Goal: Task Accomplishment & Management: Manage account settings

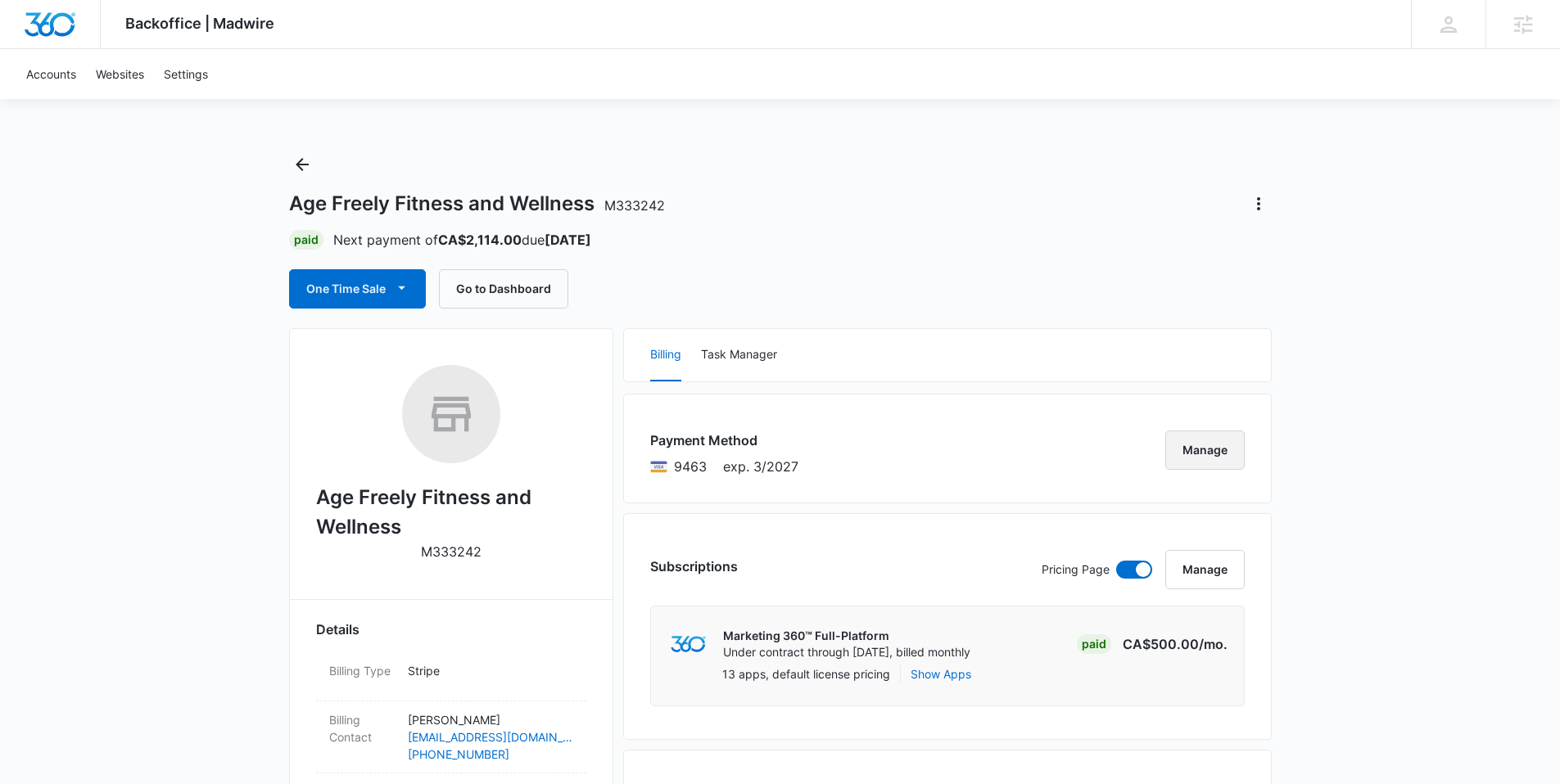
click at [1178, 437] on button "Manage" at bounding box center [1205, 450] width 80 height 39
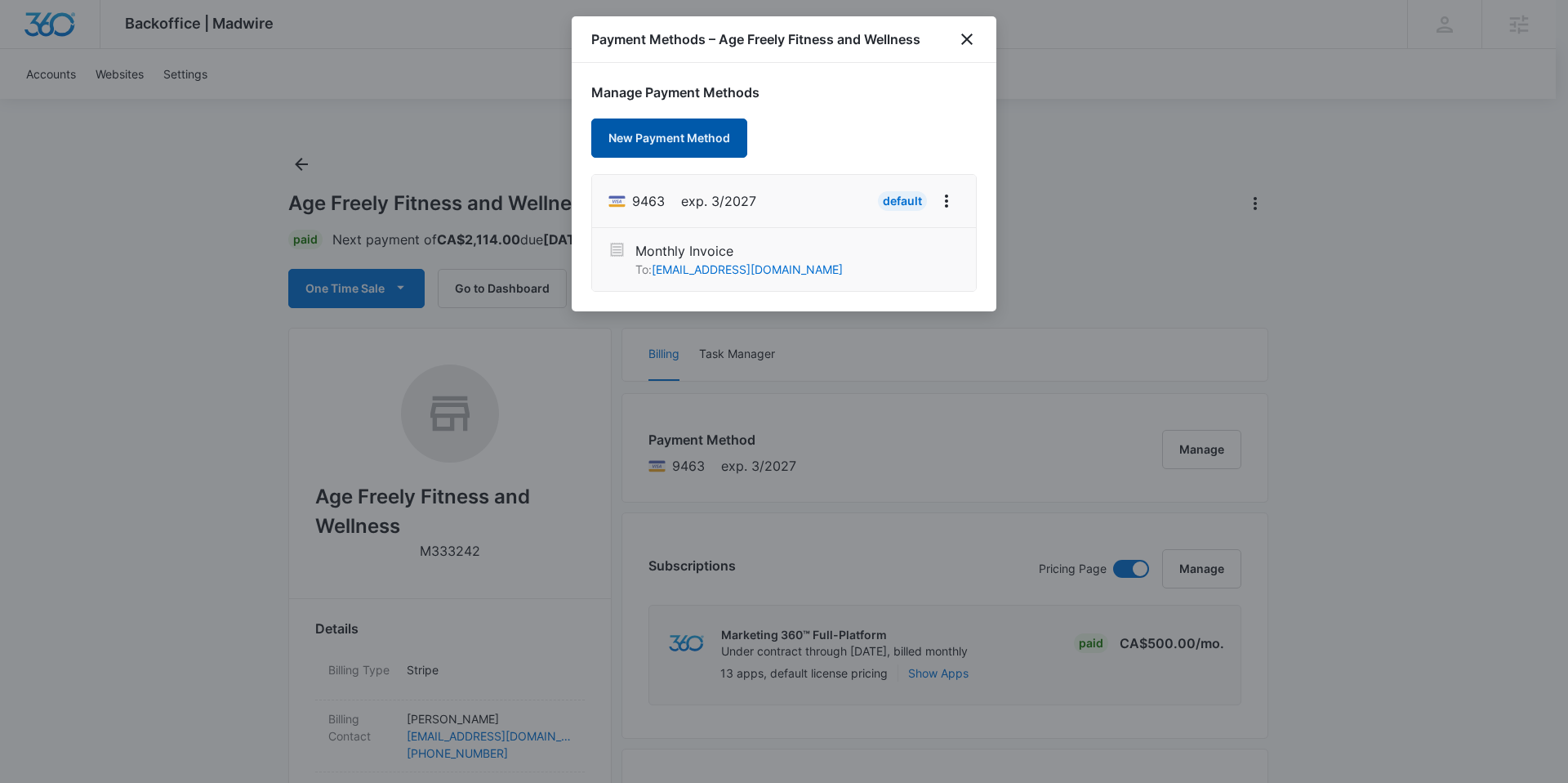
click at [669, 135] on button "New Payment Method" at bounding box center [669, 138] width 157 height 39
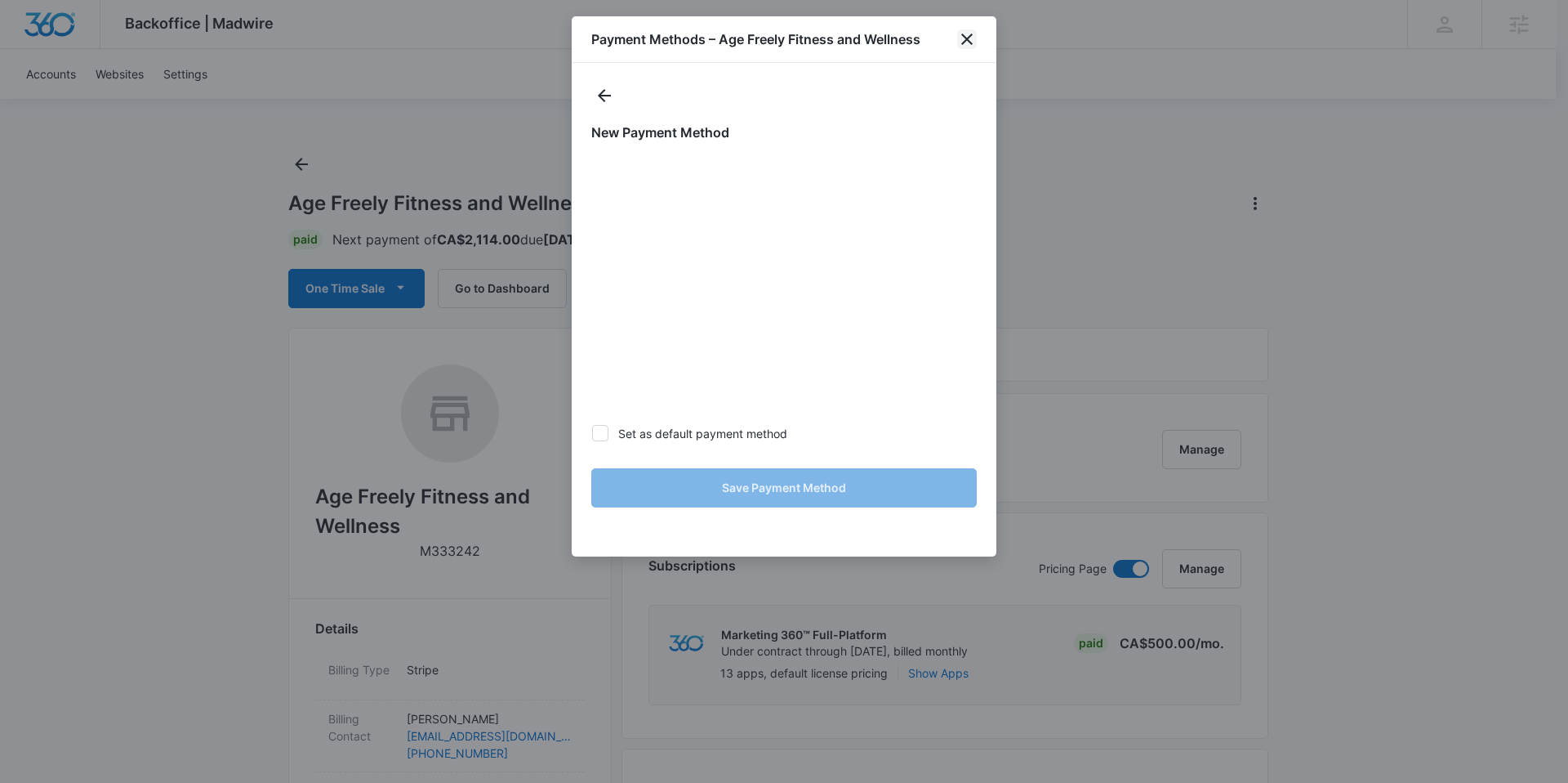
click at [959, 41] on icon "close" at bounding box center [967, 39] width 19 height 19
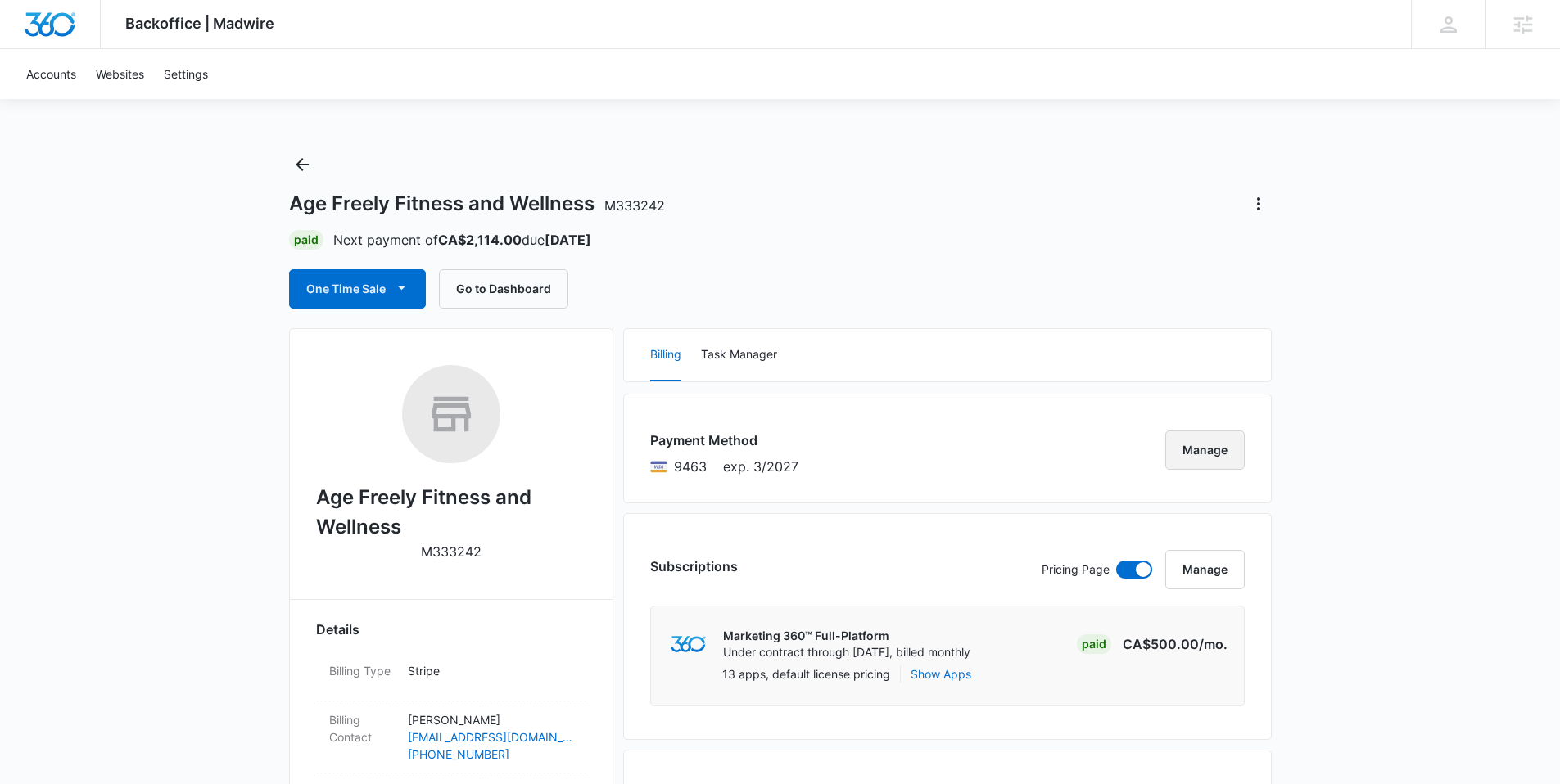
scroll to position [3, 0]
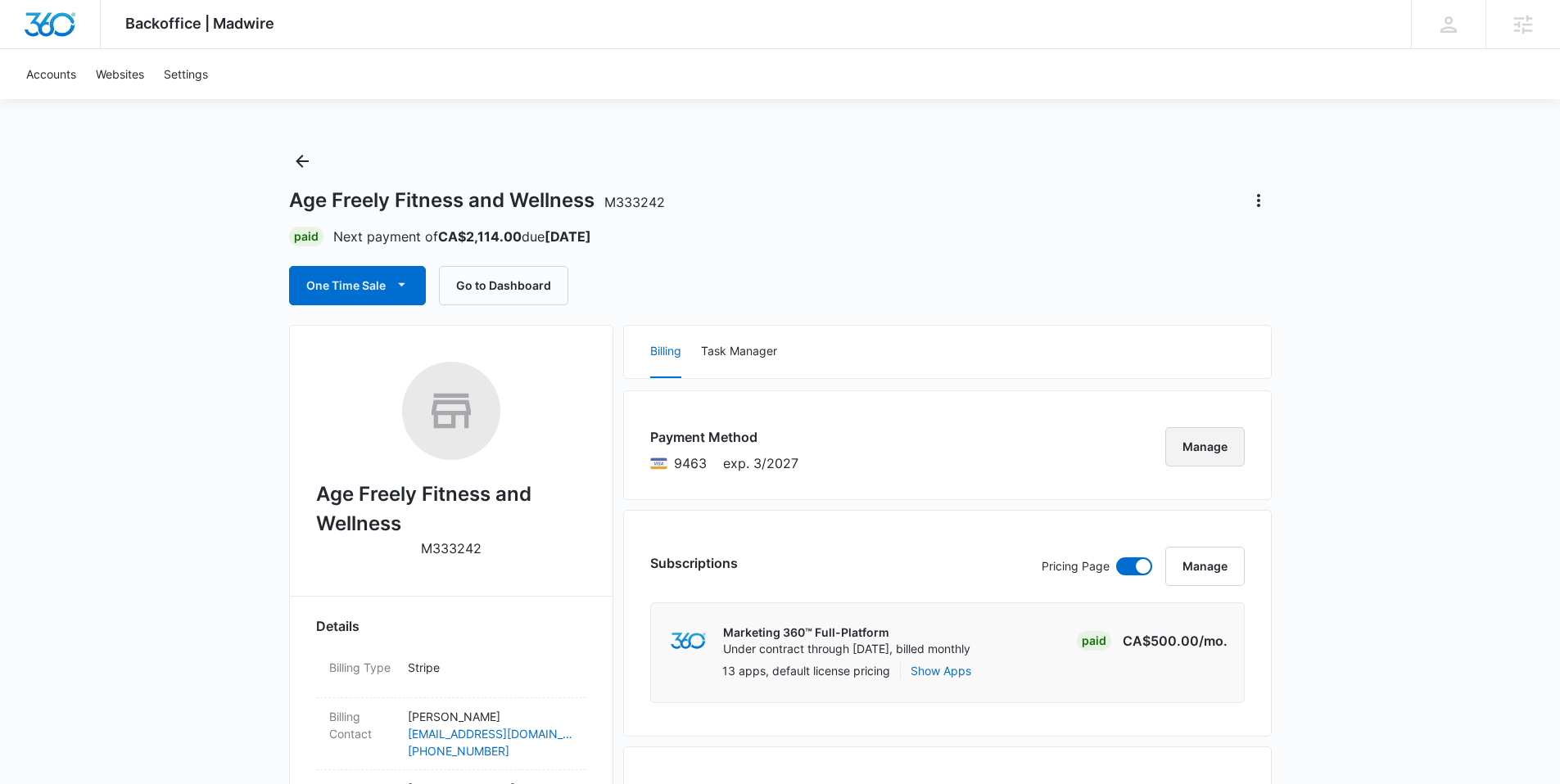
click at [1200, 455] on button "Manage" at bounding box center [1205, 447] width 80 height 39
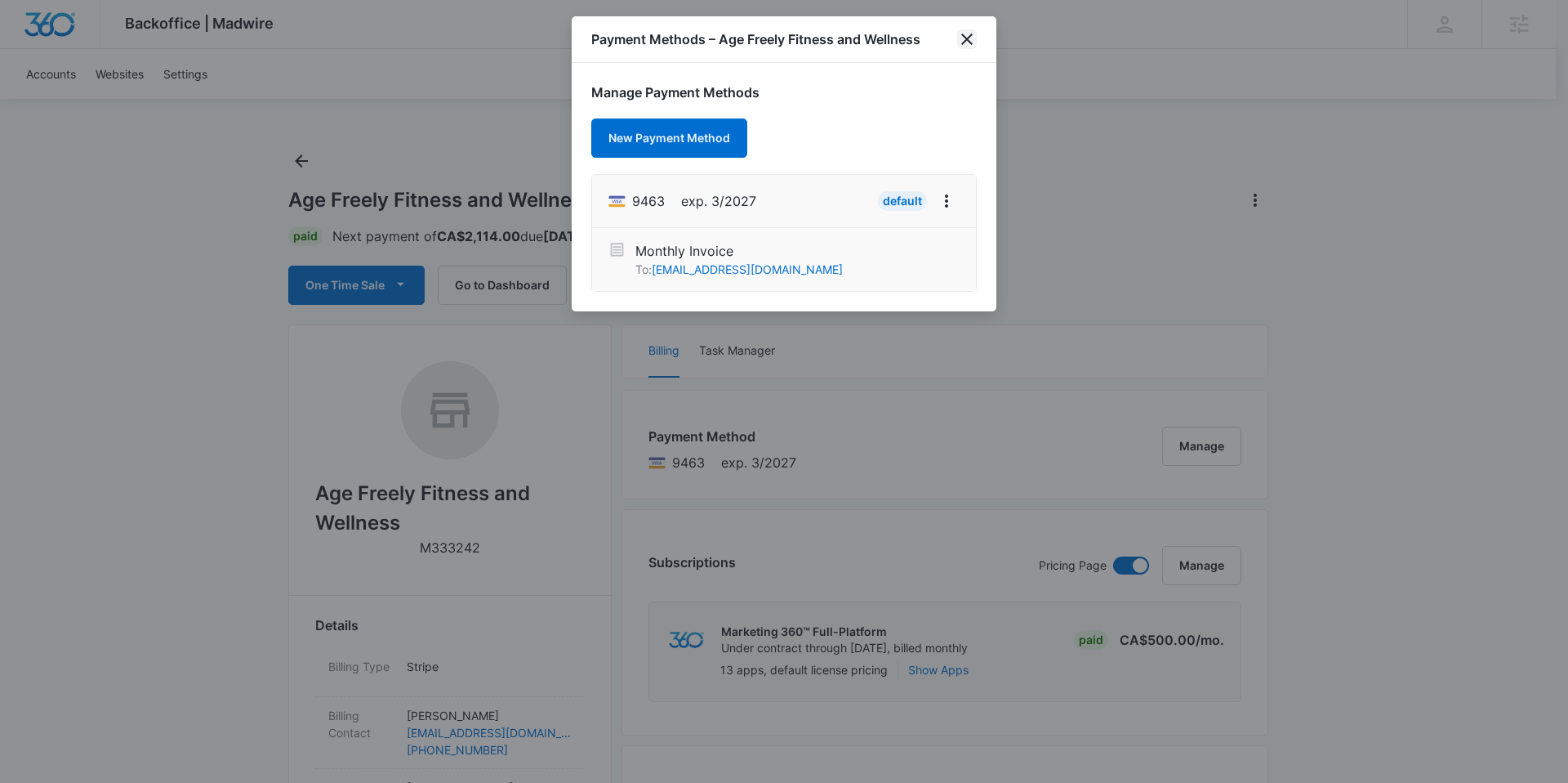
click at [966, 34] on icon "close" at bounding box center [967, 39] width 19 height 19
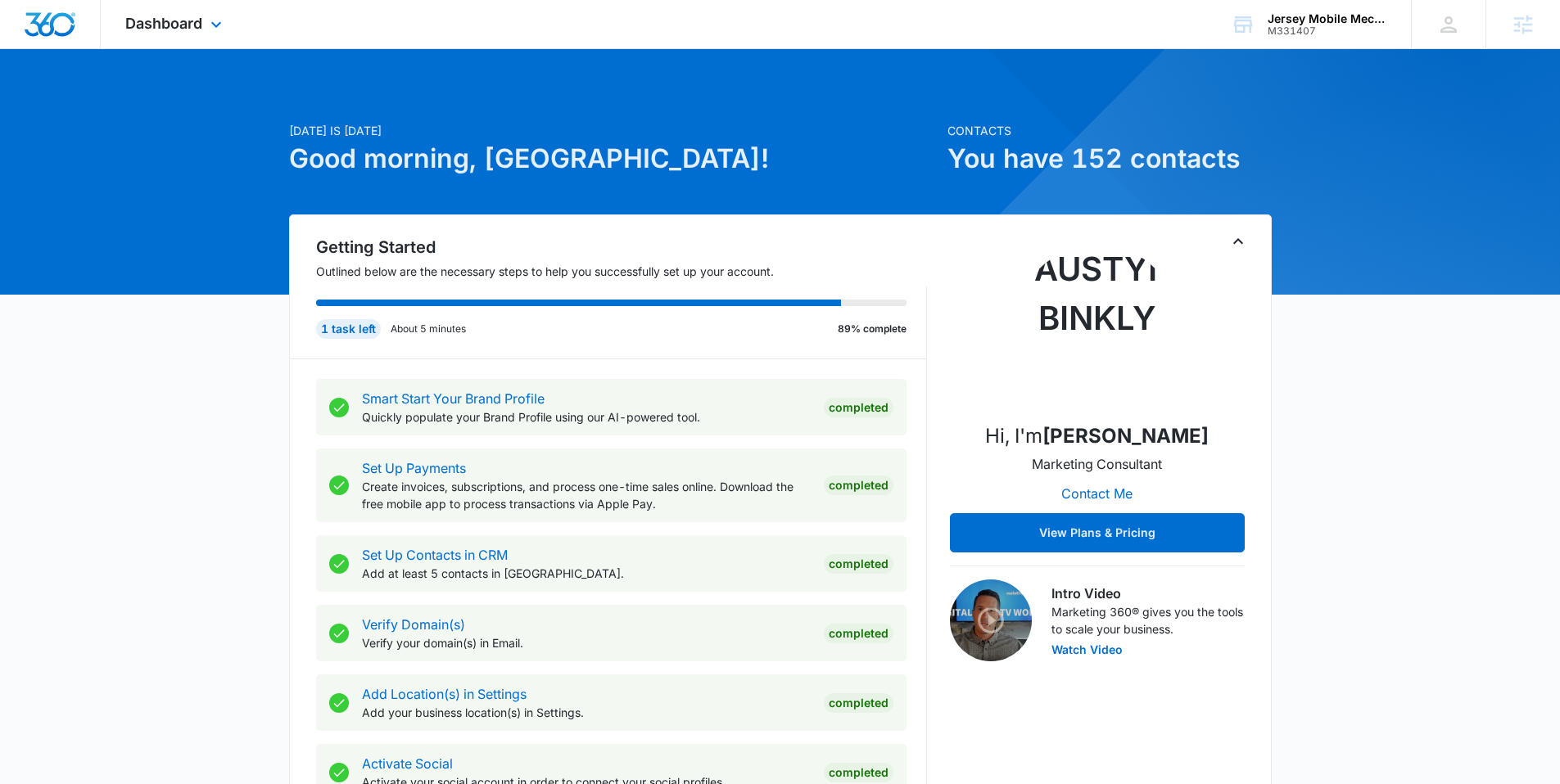
click at [160, 37] on div "Dashboard Apps Reputation Websites Forms CRM Email Social Payments POS Content …" at bounding box center [175, 24] width 150 height 49
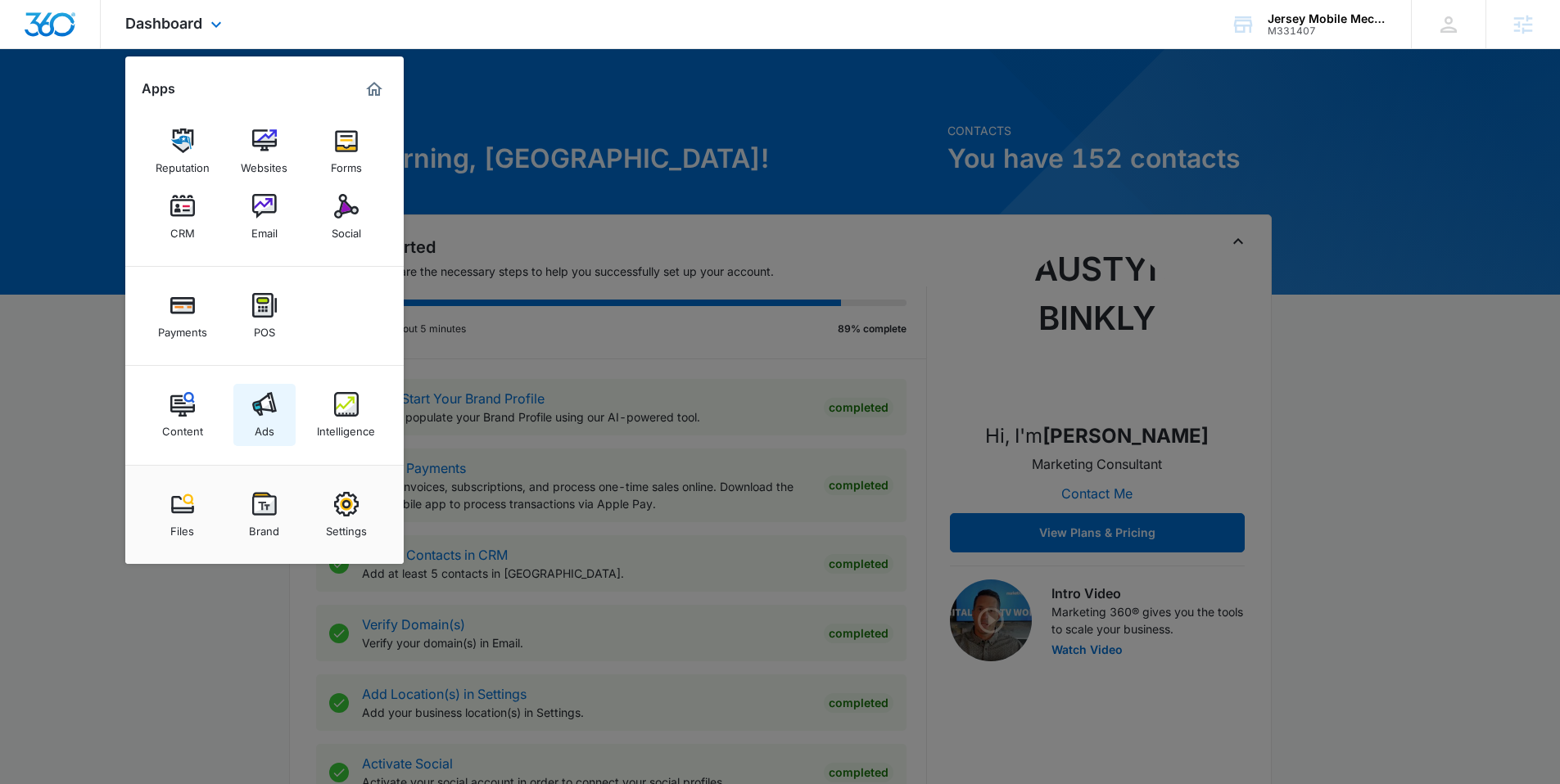
click at [260, 410] on img at bounding box center [264, 404] width 24 height 24
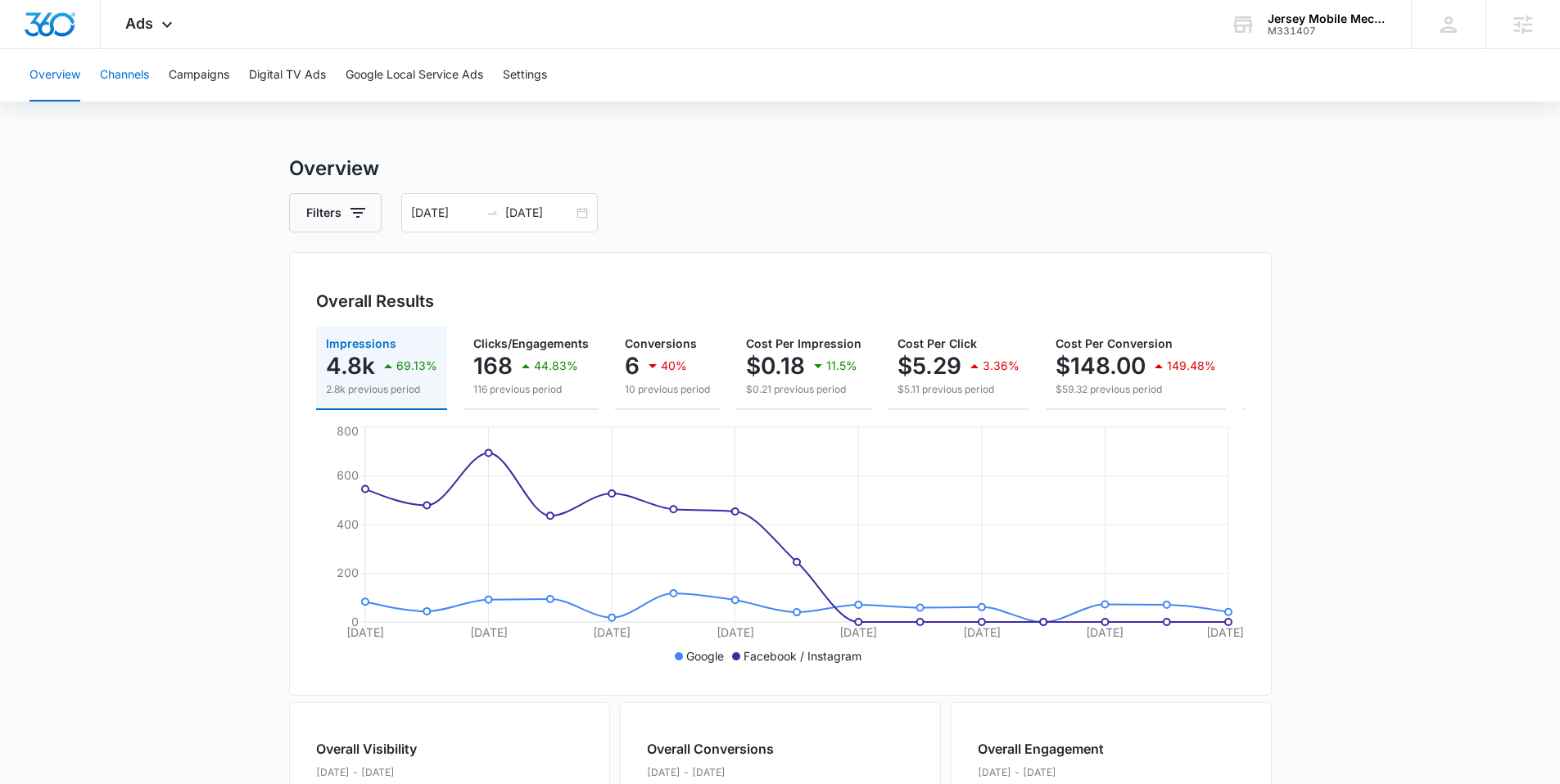
click at [127, 69] on button "Channels" at bounding box center [125, 75] width 49 height 53
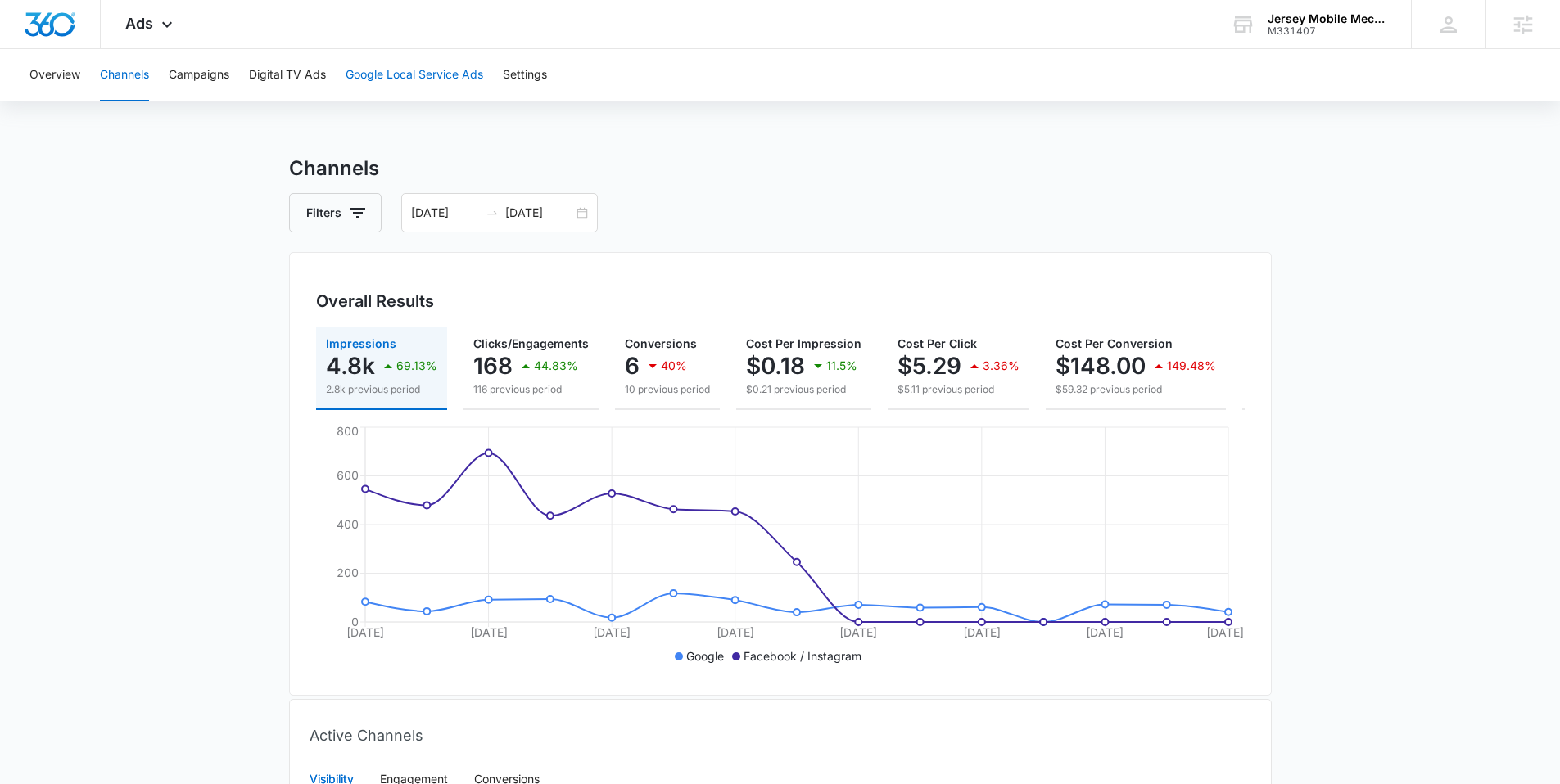
click at [413, 84] on button "Google Local Service Ads" at bounding box center [414, 75] width 137 height 53
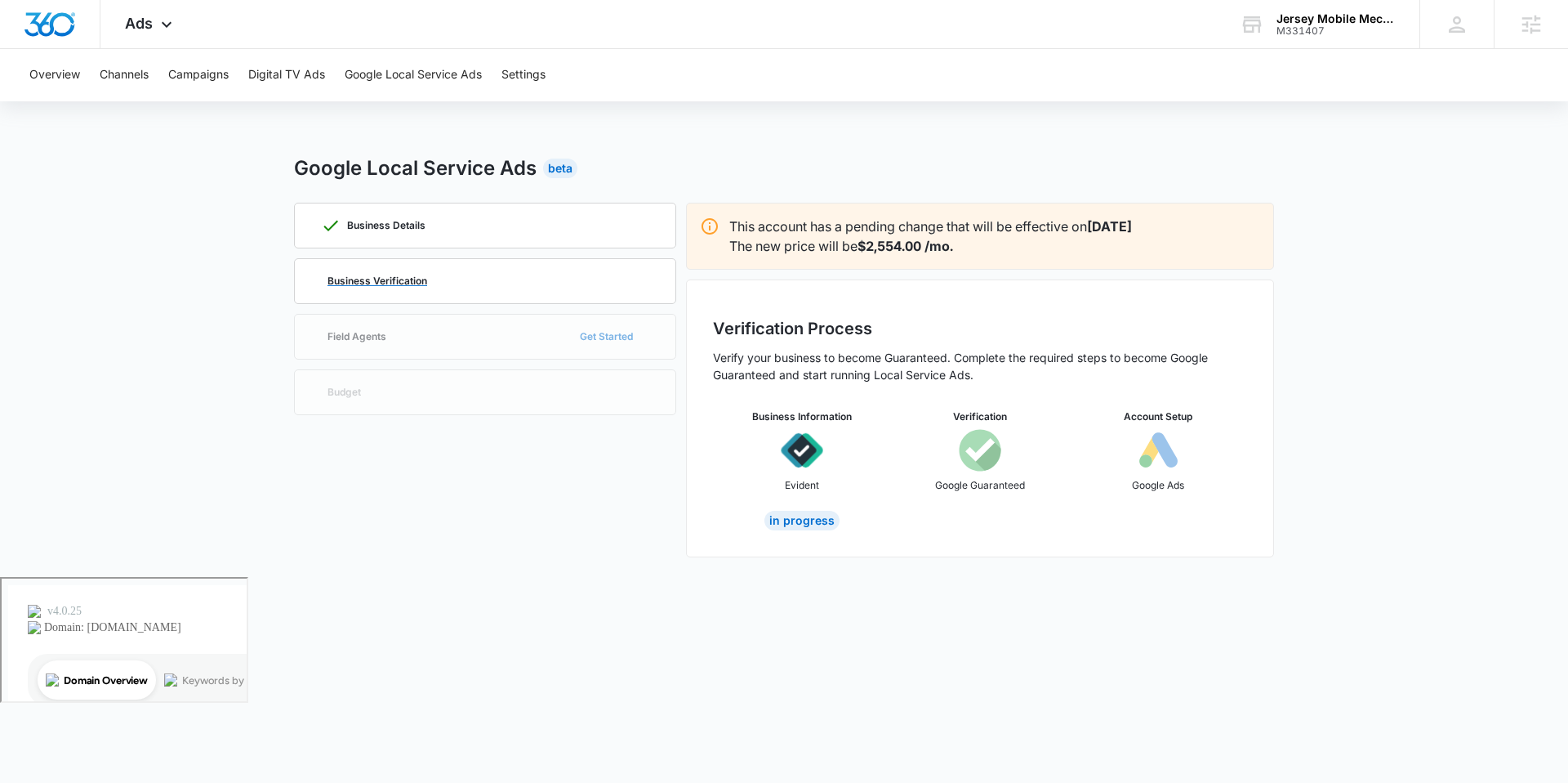
click at [399, 284] on p "Business Verification" at bounding box center [377, 281] width 100 height 10
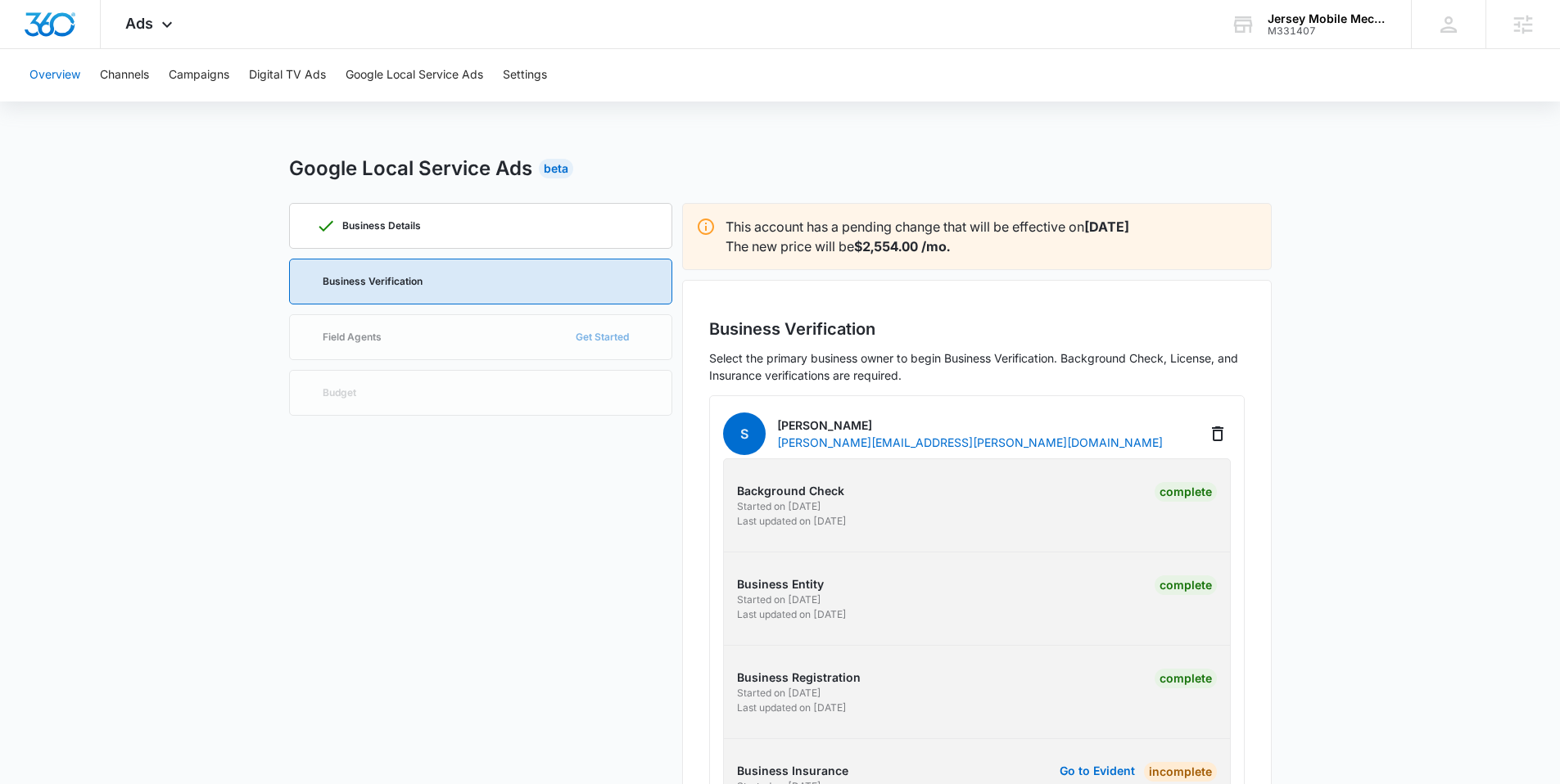
click at [57, 73] on button "Overview" at bounding box center [55, 75] width 51 height 53
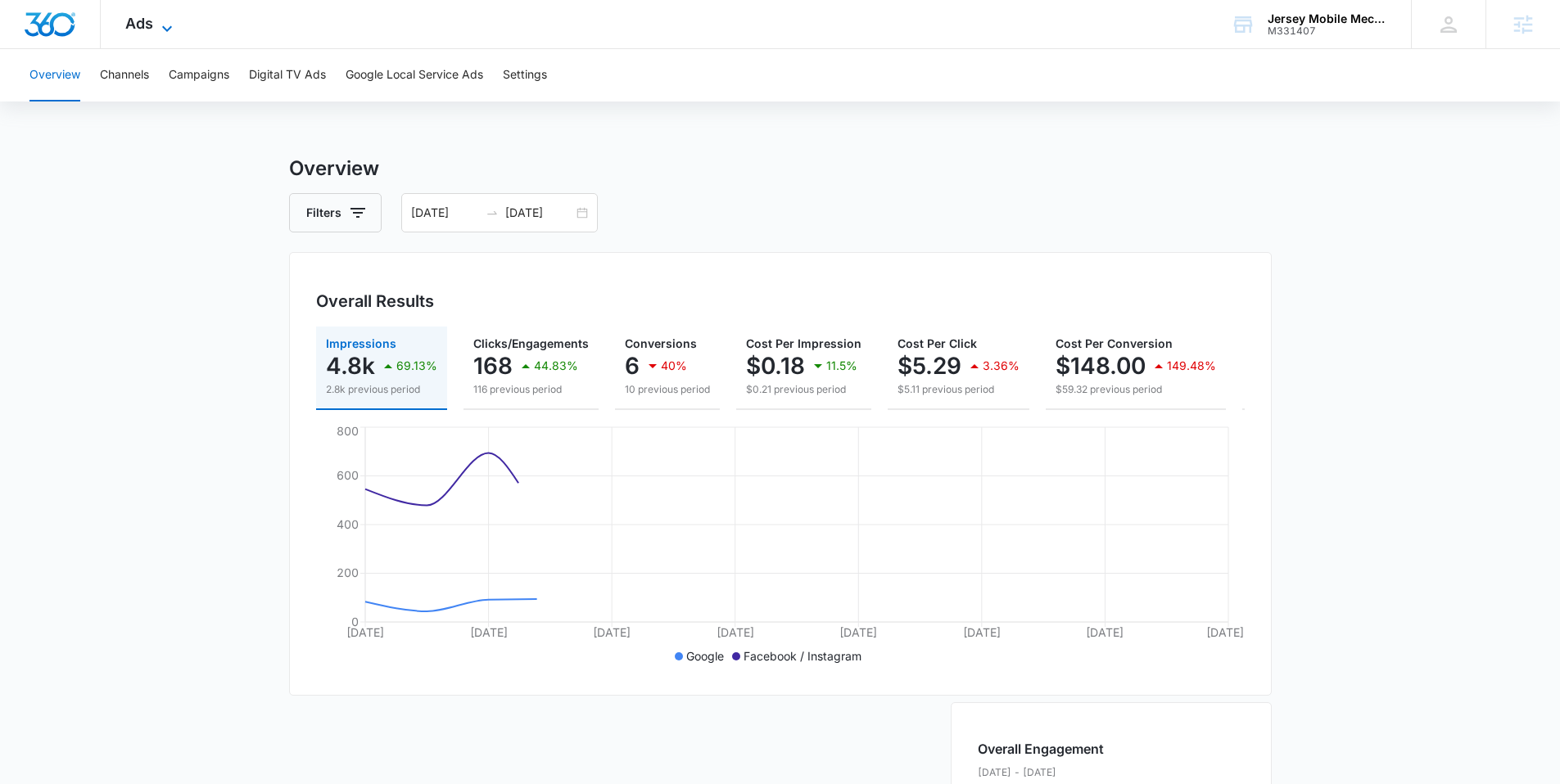
click at [173, 30] on icon at bounding box center [167, 28] width 19 height 19
